Goal: Navigation & Orientation: Find specific page/section

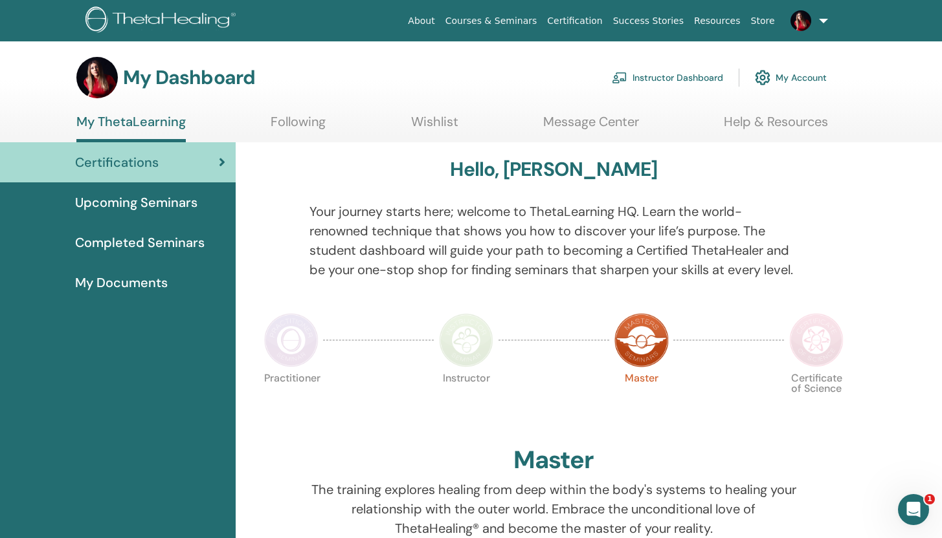
click at [100, 199] on span "Upcoming Seminars" at bounding box center [136, 202] width 122 height 19
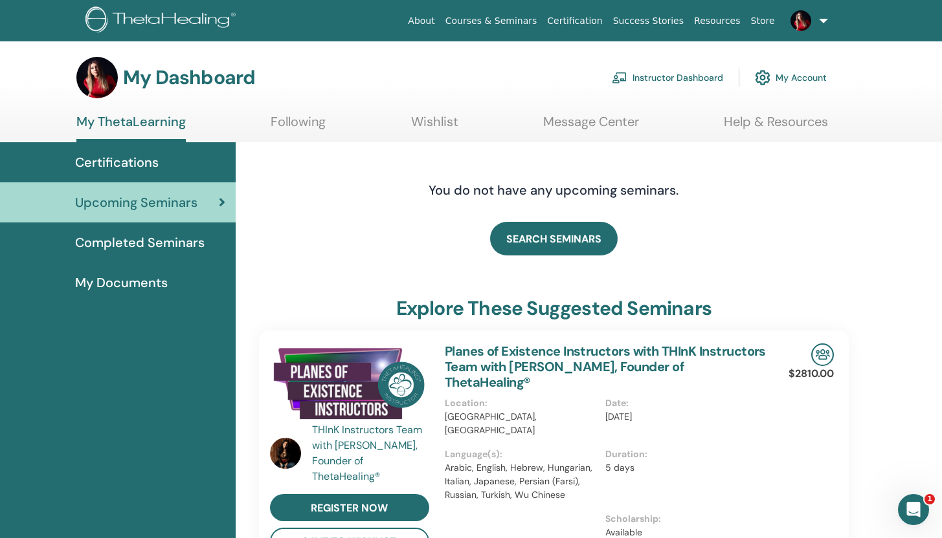
click at [661, 75] on link "Instructor Dashboard" at bounding box center [667, 77] width 111 height 28
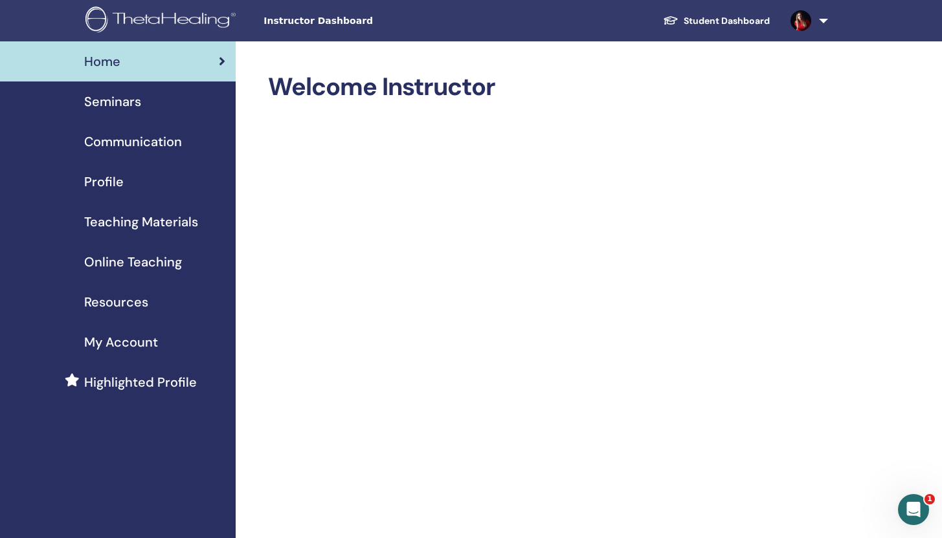
click at [148, 104] on div "Seminars" at bounding box center [117, 101] width 215 height 19
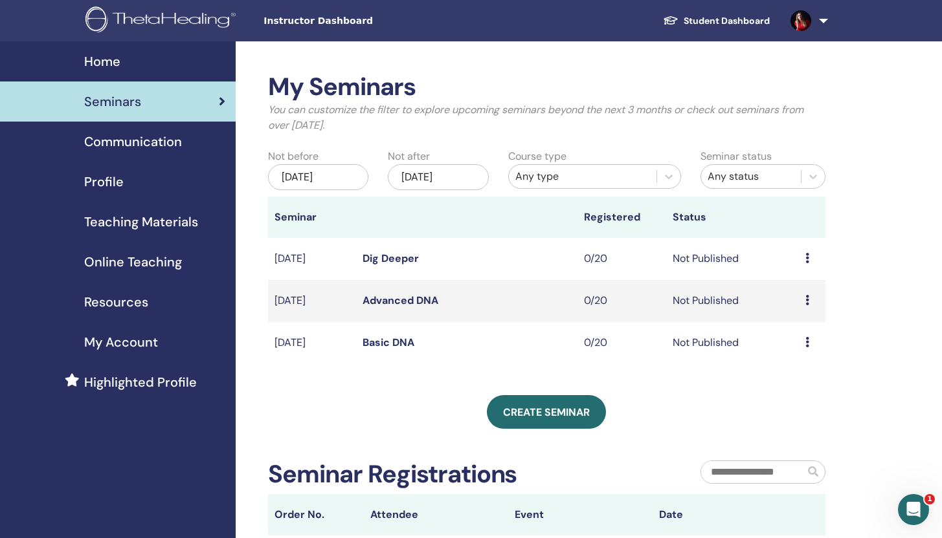
click at [801, 341] on td "Preview Edit Attendees Cancel" at bounding box center [812, 343] width 27 height 42
click at [807, 343] on icon at bounding box center [807, 342] width 4 height 10
click at [339, 341] on td "Sep/19, 2025" at bounding box center [312, 343] width 89 height 42
click at [380, 341] on link "Basic DNA" at bounding box center [388, 343] width 52 height 14
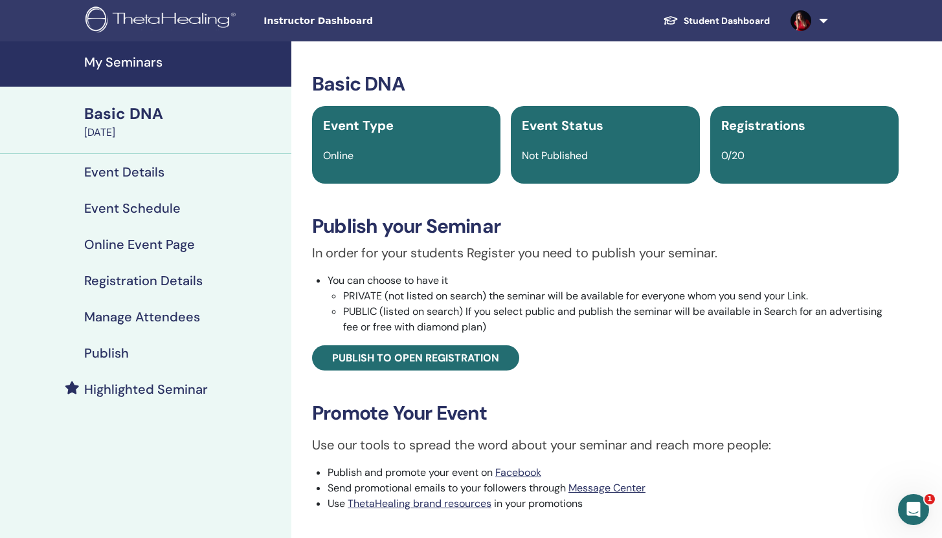
scroll to position [217, 0]
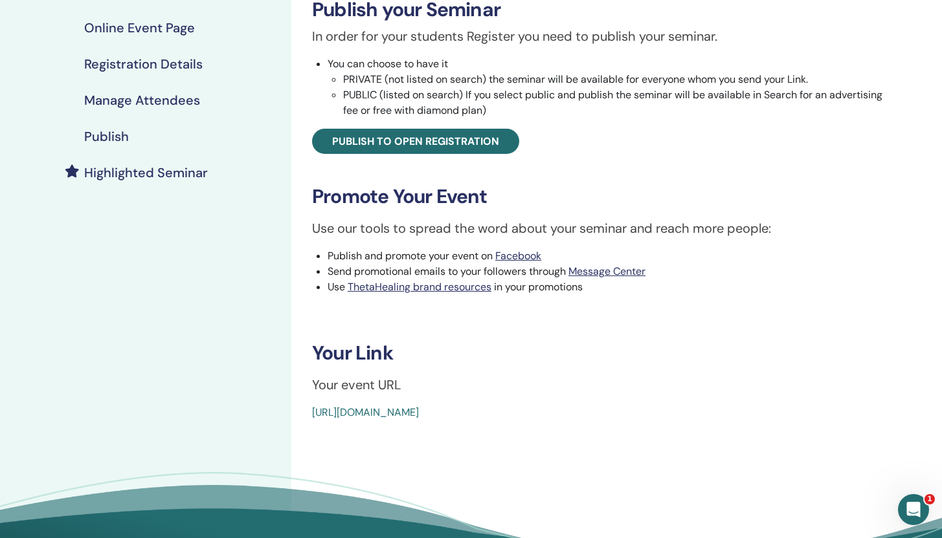
click at [419, 409] on link "[URL][DOMAIN_NAME]" at bounding box center [365, 413] width 107 height 14
